Goal: Information Seeking & Learning: Learn about a topic

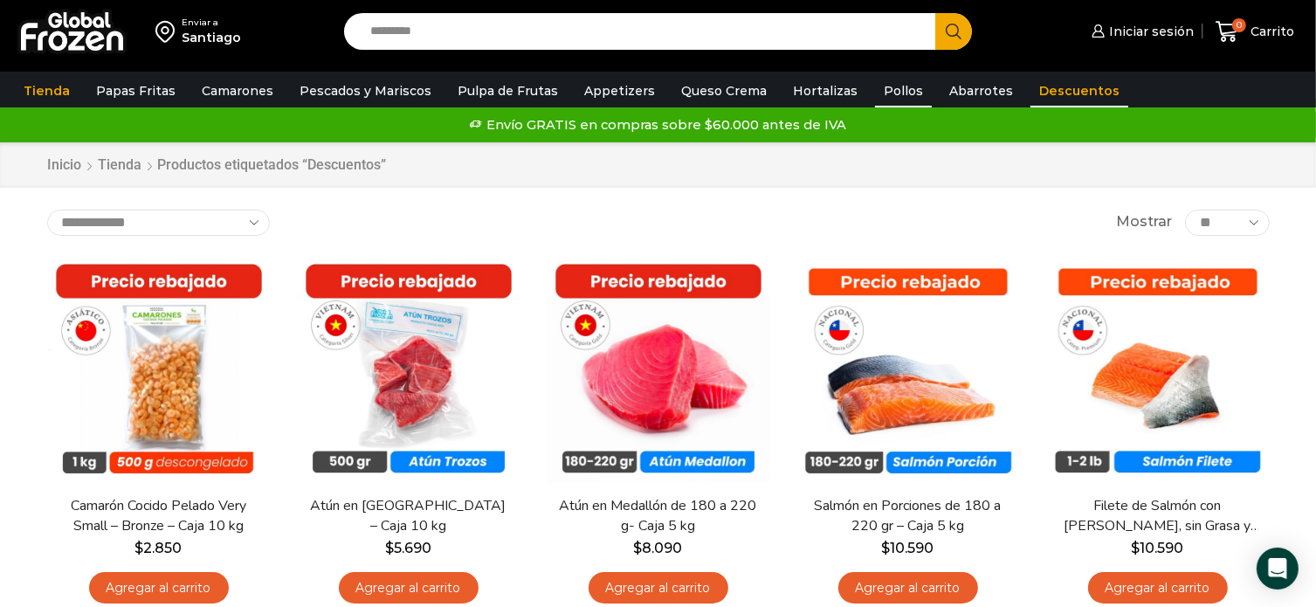
click at [887, 92] on link "Pollos" at bounding box center [903, 90] width 57 height 33
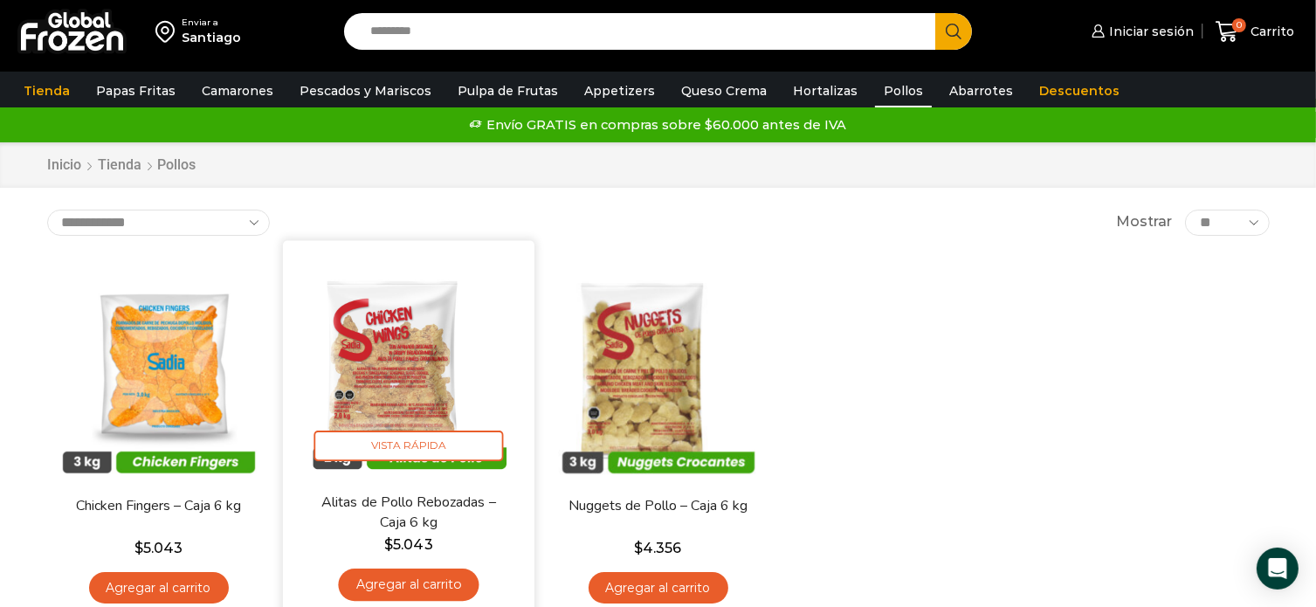
click at [388, 363] on img at bounding box center [408, 365] width 225 height 225
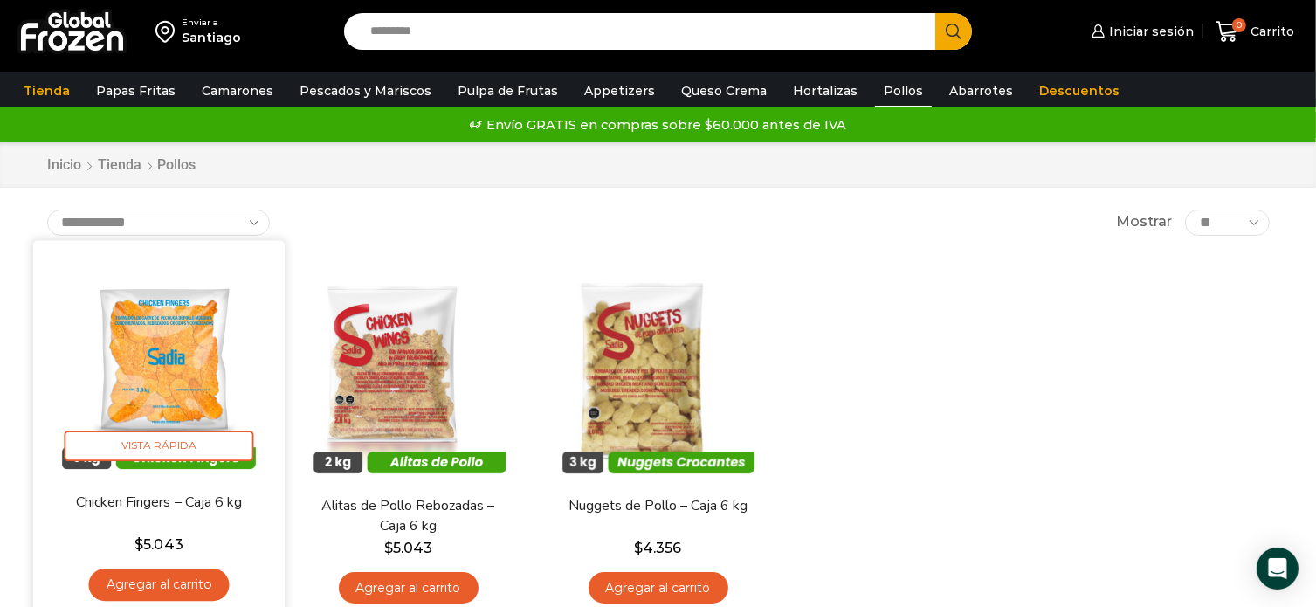
click at [175, 359] on img at bounding box center [158, 365] width 225 height 225
click at [165, 369] on img at bounding box center [158, 365] width 225 height 225
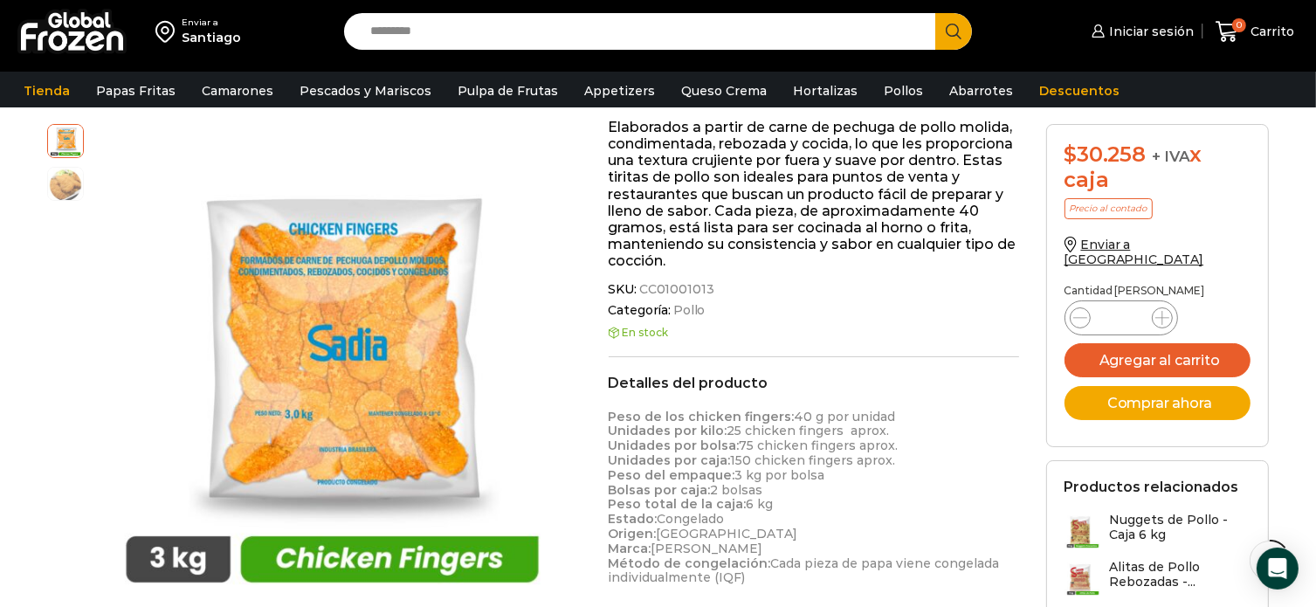
scroll to position [437, 0]
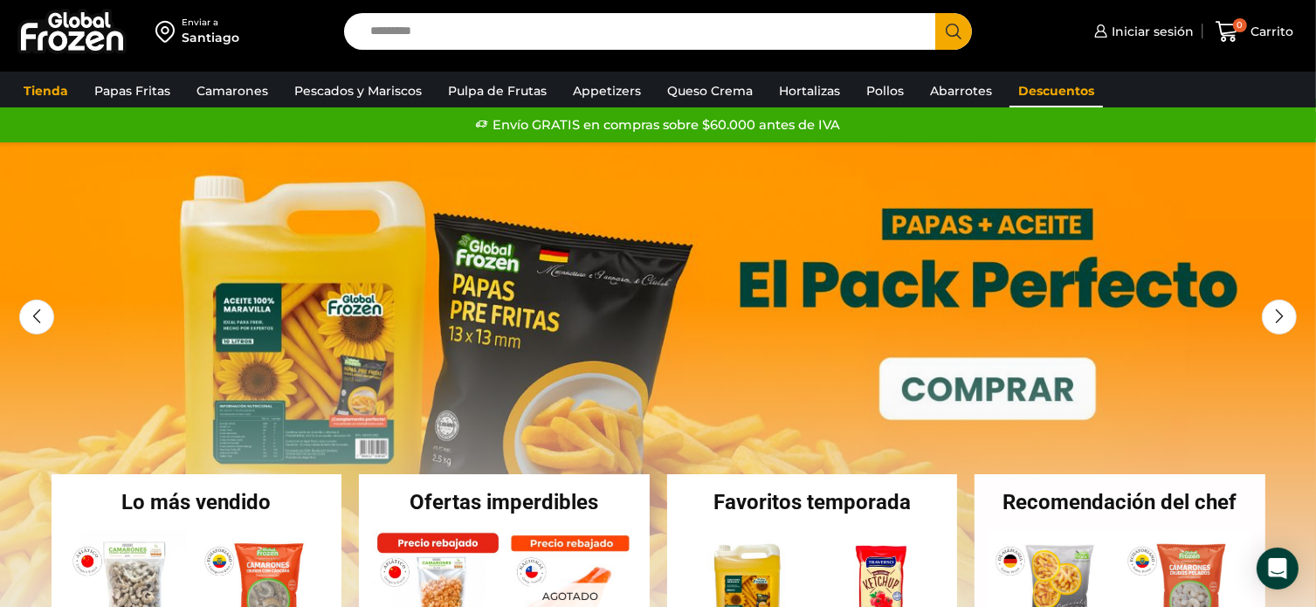
click at [1059, 94] on link "Descuentos" at bounding box center [1056, 90] width 93 height 33
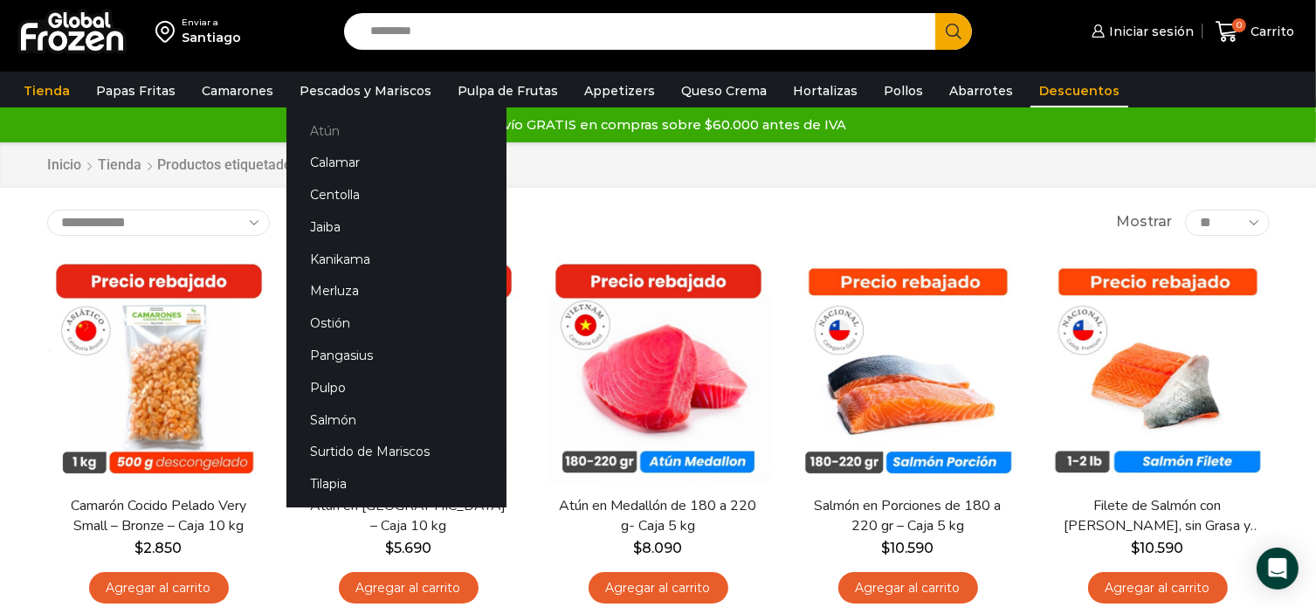
click at [346, 123] on link "Atún" at bounding box center [396, 130] width 220 height 32
